Goal: Task Accomplishment & Management: Complete application form

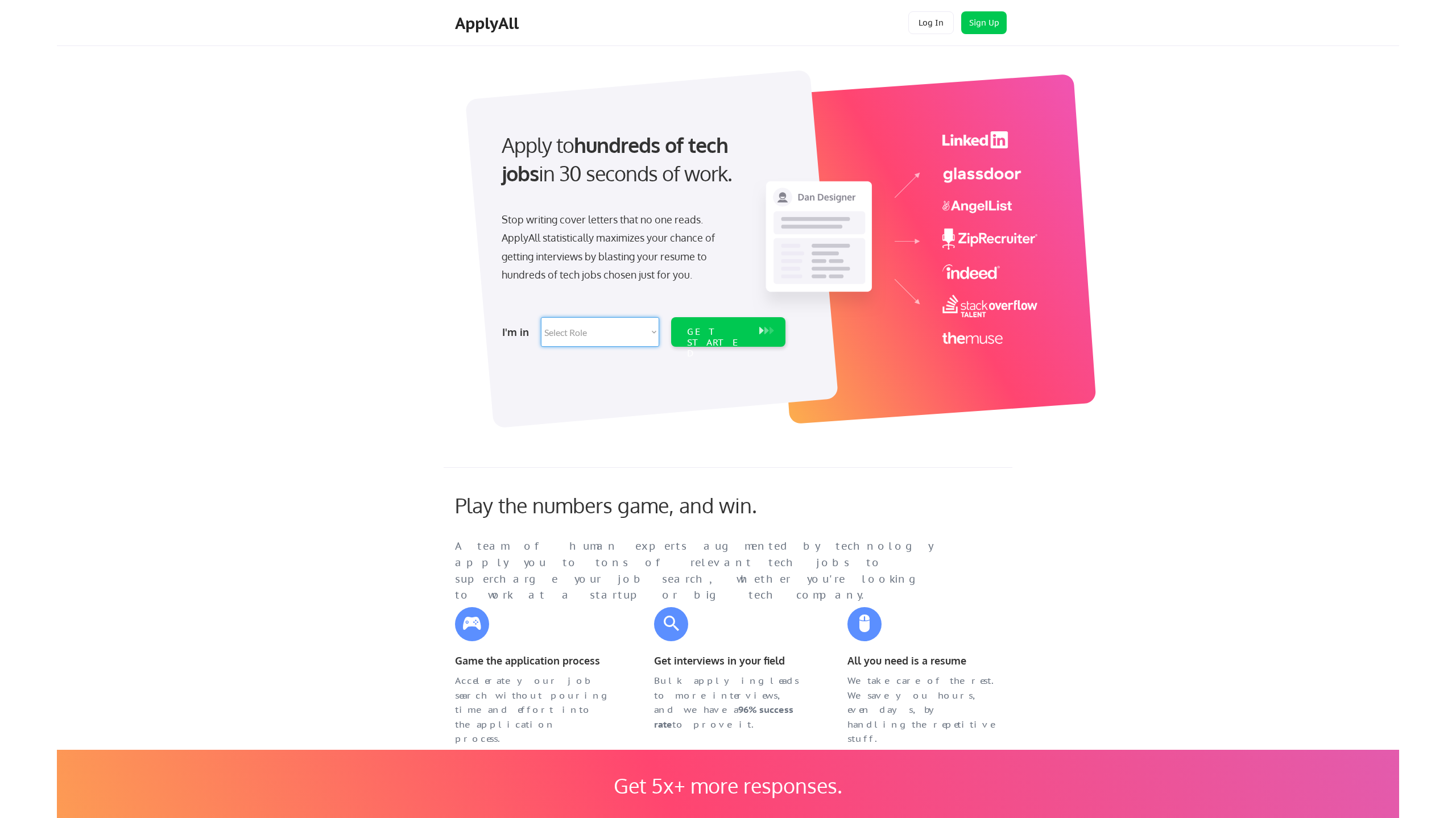
click at [541, 317] on select "Select Role Software Engineering Product Management Customer Success Sales UI/U…" at bounding box center [600, 332] width 118 height 30
select select ""it_security""
click option "IT/Cybersecurity" at bounding box center [0, 0] width 0 height 0
select select ""it_security""
click at [722, 336] on div "GET STARTED" at bounding box center [717, 343] width 61 height 33
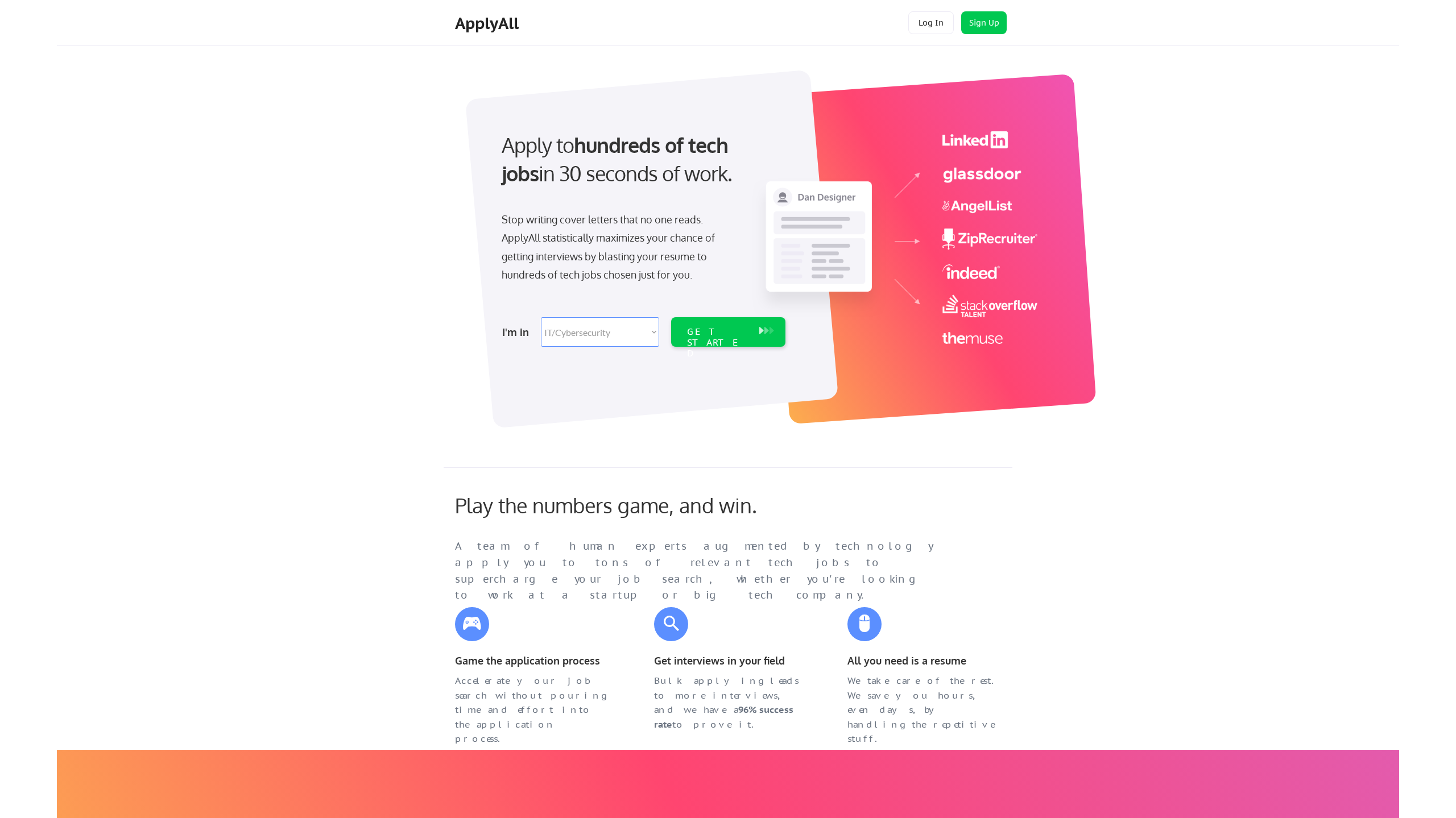
select select ""it_security""
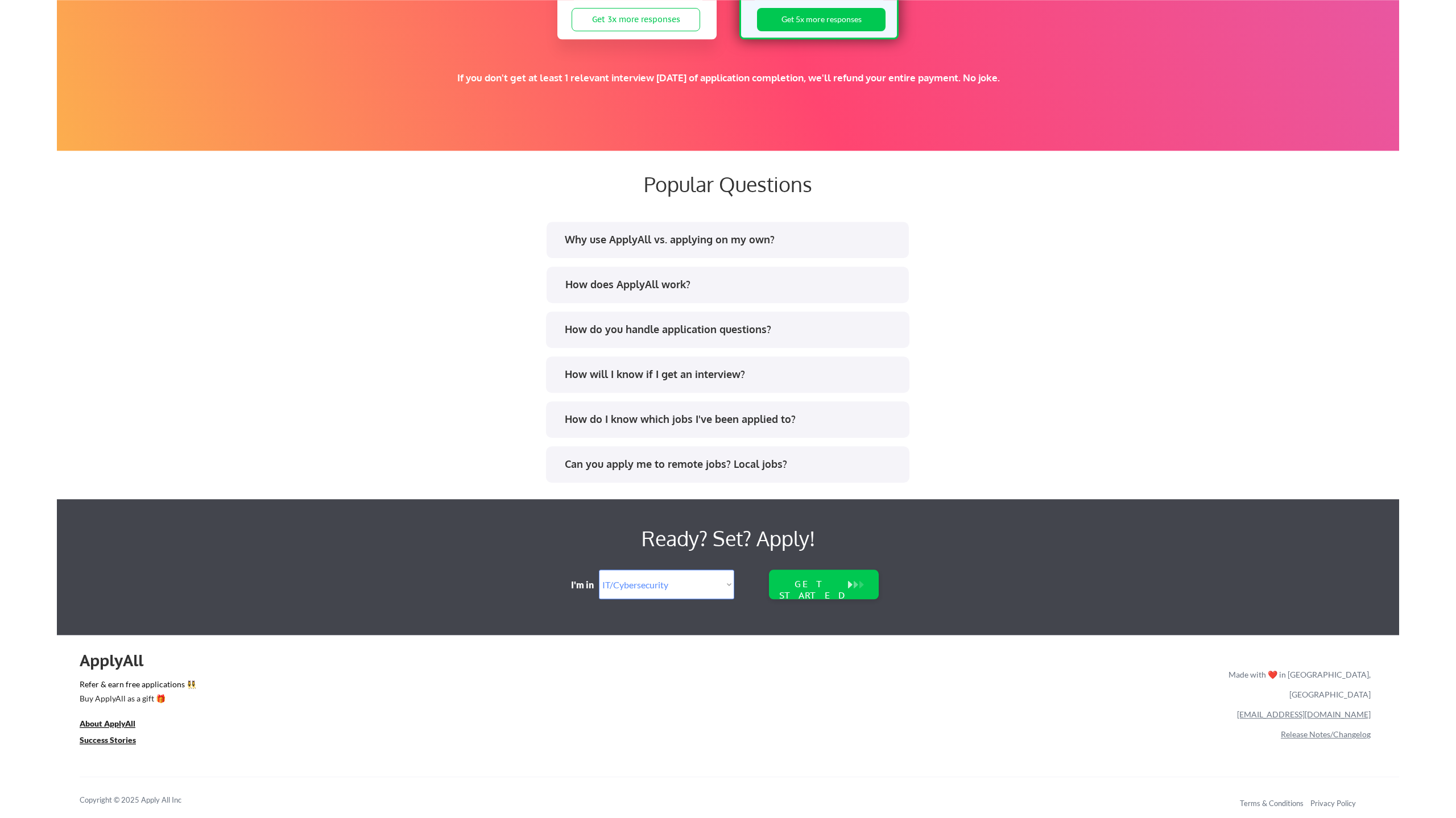
scroll to position [2034, 0]
